Goal: Transaction & Acquisition: Purchase product/service

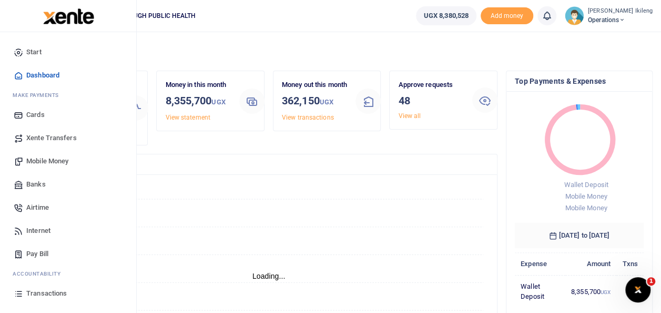
click at [40, 156] on span "Mobile Money" at bounding box center [47, 161] width 42 height 11
click at [41, 158] on span "Mobile Money" at bounding box center [47, 161] width 42 height 11
click at [59, 156] on span "Mobile Money" at bounding box center [47, 161] width 42 height 11
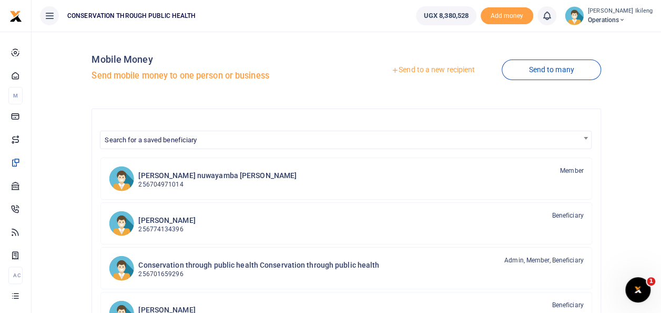
click at [427, 66] on link "Send to a new recipient" at bounding box center [433, 70] width 137 height 19
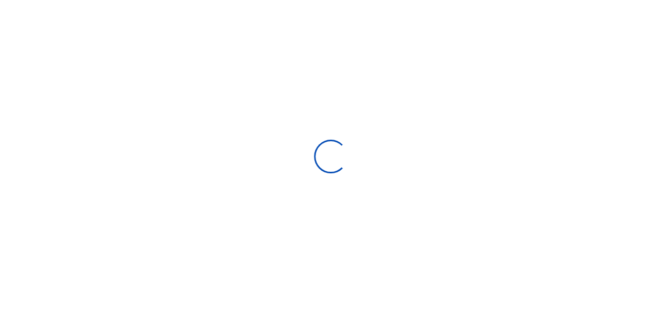
select select "Loading bundles"
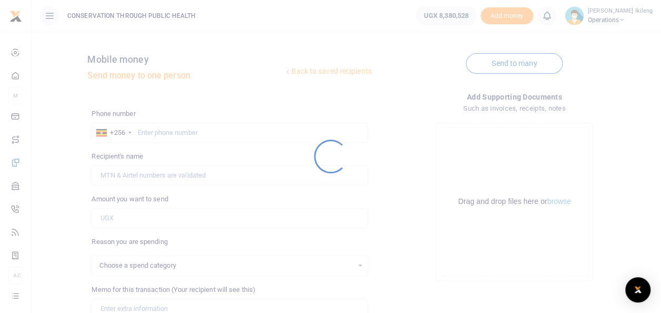
select select
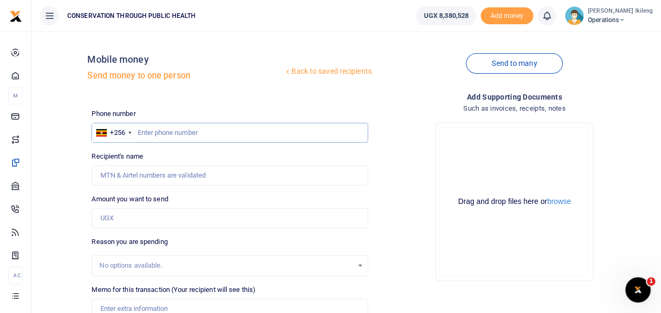
click at [184, 135] on input "text" at bounding box center [230, 133] width 276 height 20
type input "776695804"
type input "Brenda Nnanjjii Gizamba"
type input "776695804"
click at [145, 215] on input "Amount you want to send" at bounding box center [230, 218] width 276 height 20
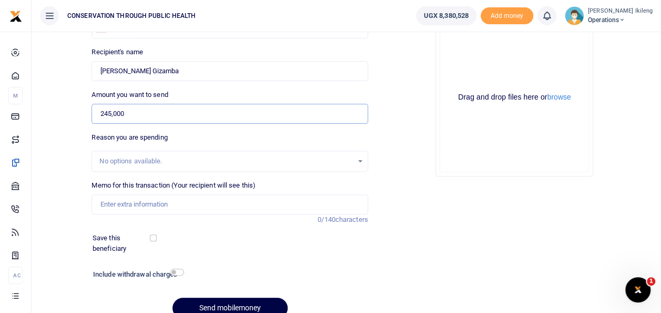
scroll to position [105, 0]
type input "245,000"
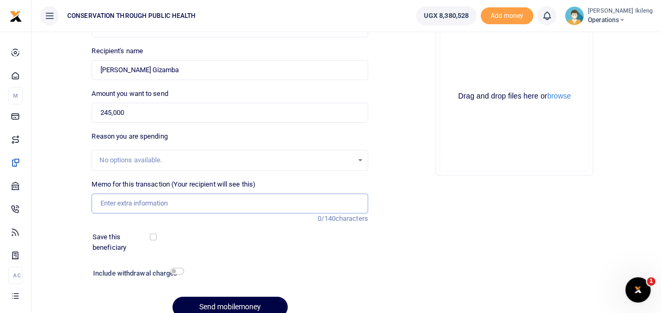
click at [198, 207] on input "Memo for this transaction (Your recipient will see this)" at bounding box center [230, 203] width 276 height 20
type input "letter of Good conduct and addition to Indian VISA"
click at [175, 271] on input "checkbox" at bounding box center [177, 270] width 14 height 7
checkbox input "true"
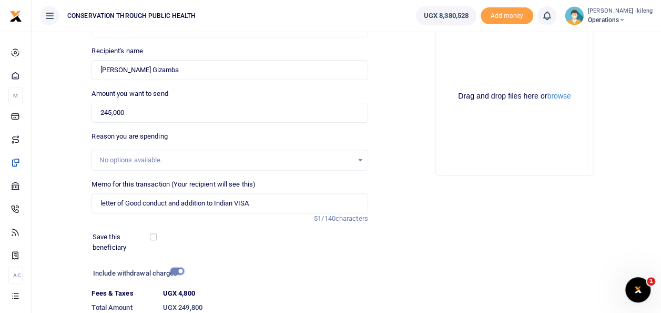
scroll to position [182, 0]
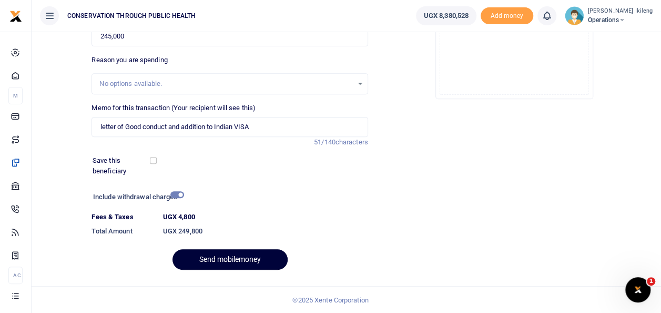
click at [276, 253] on button "Send mobilemoney" at bounding box center [230, 259] width 115 height 21
